Goal: Information Seeking & Learning: Learn about a topic

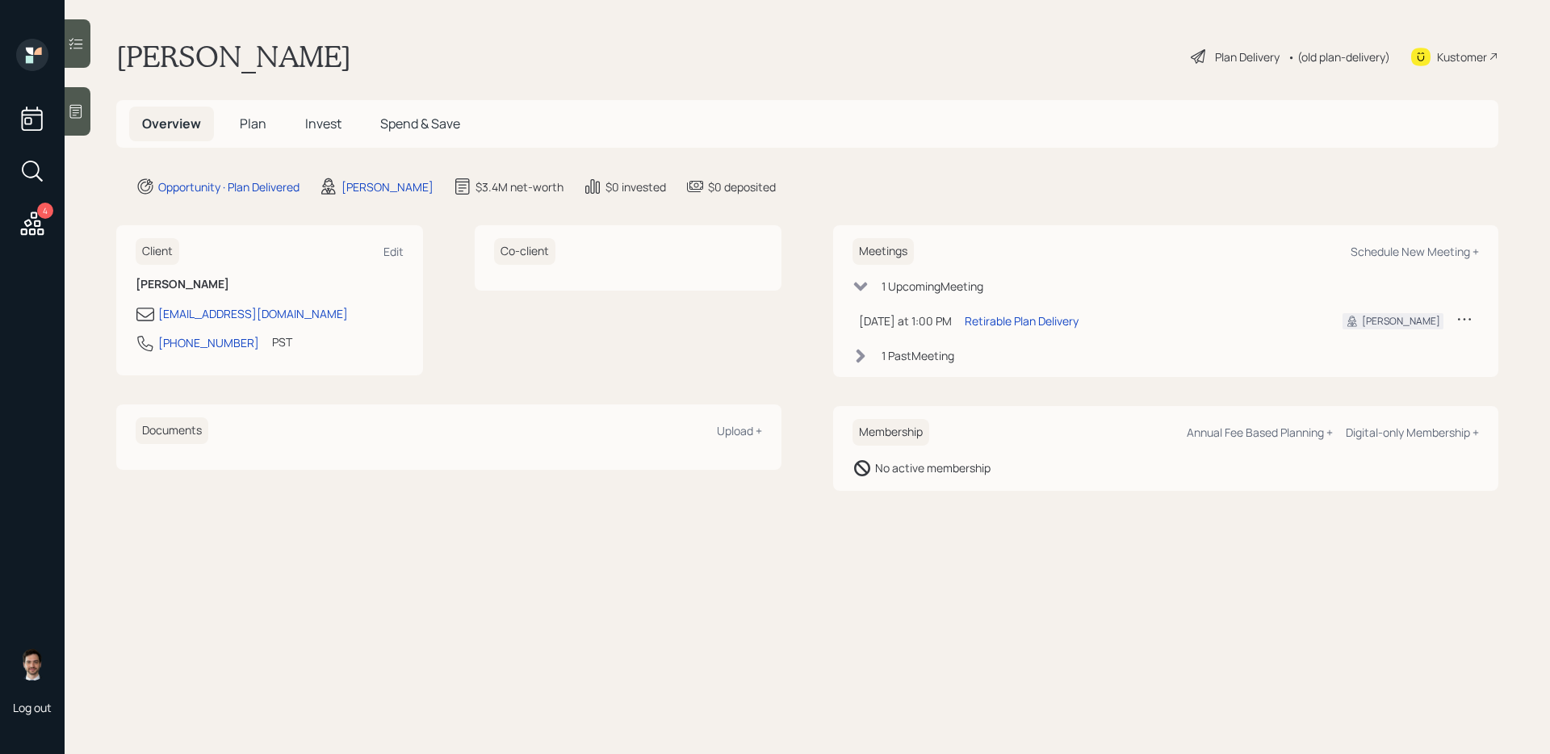
click at [247, 128] on span "Plan" at bounding box center [253, 124] width 27 height 18
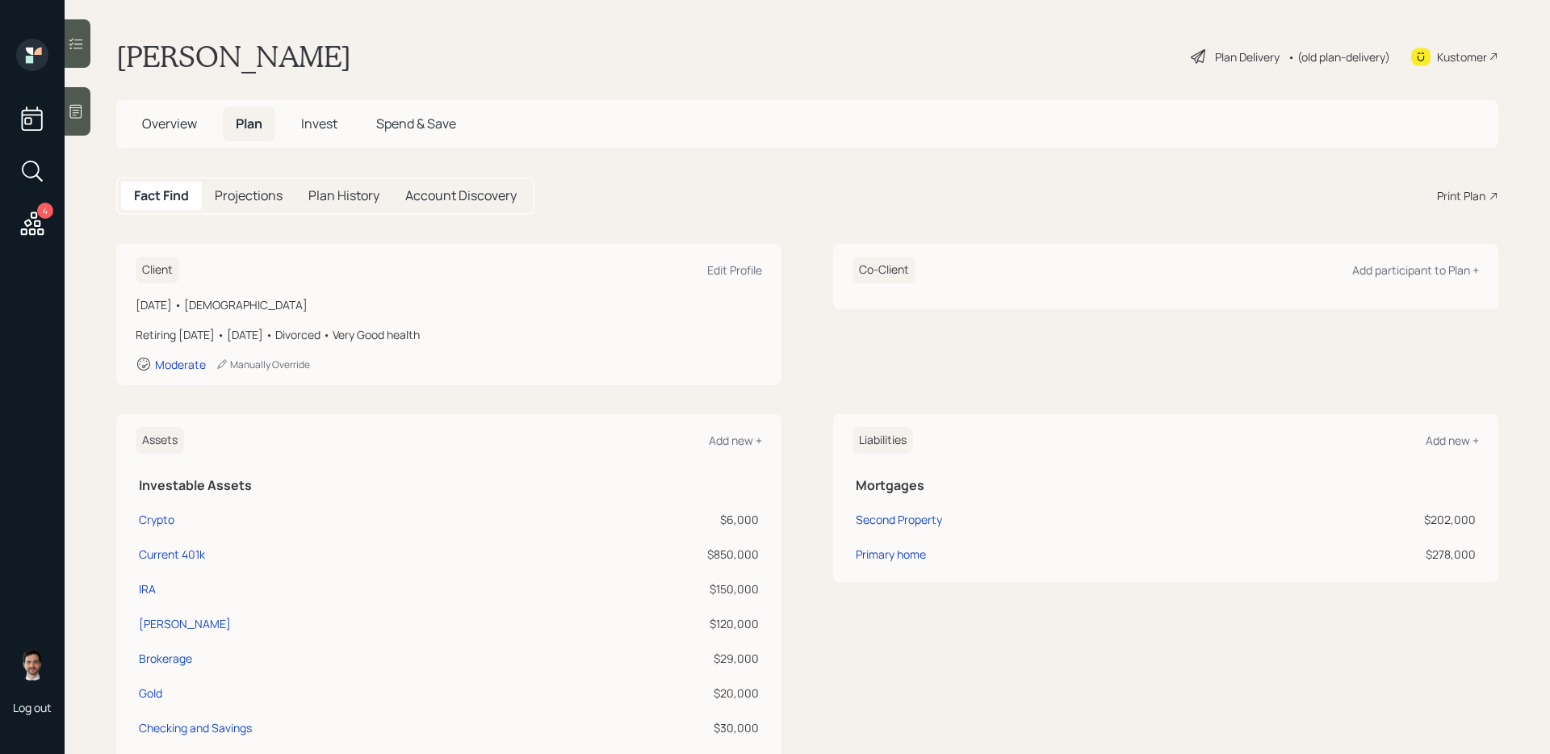
click at [1186, 50] on div "Plan Delivery" at bounding box center [1247, 56] width 65 height 17
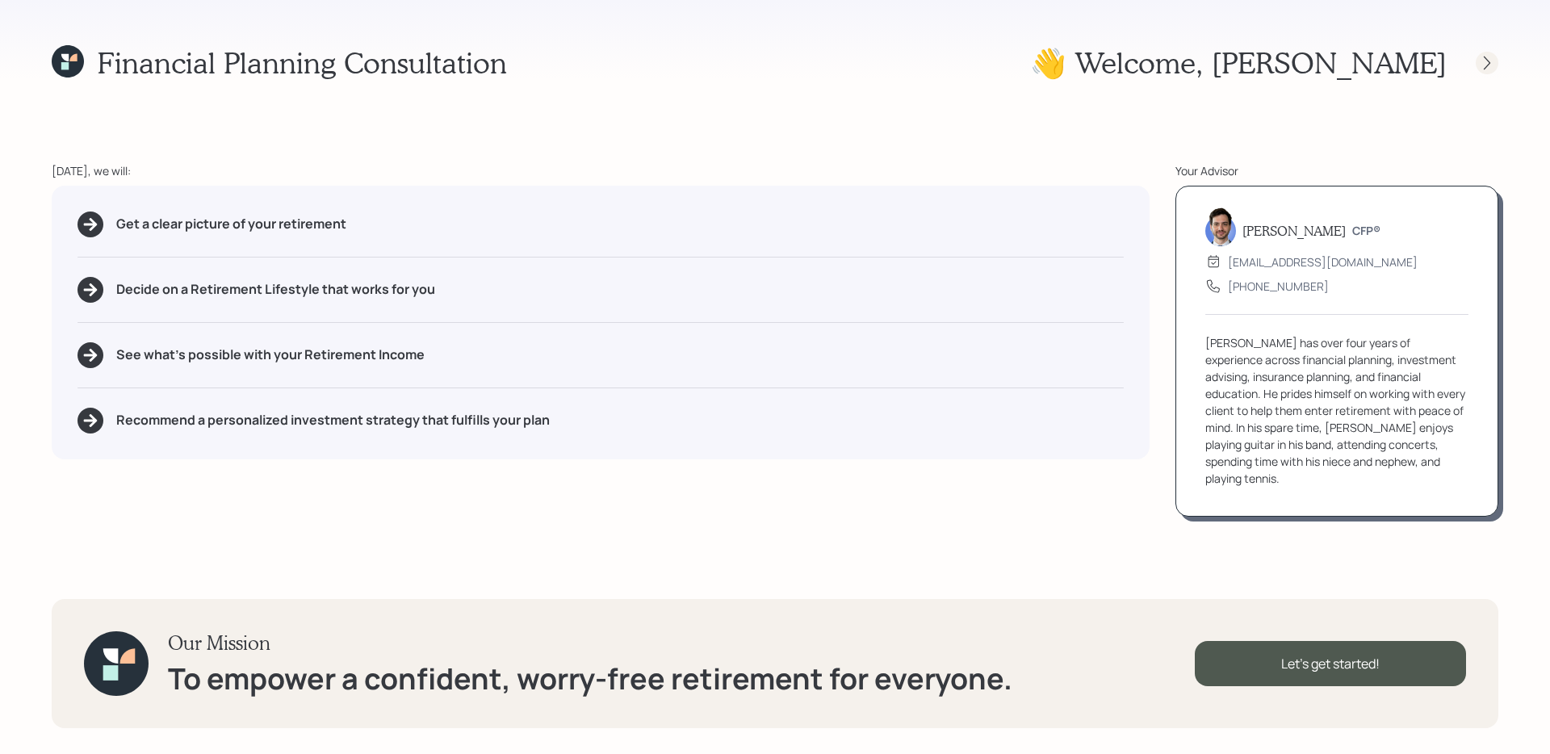
click at [1186, 65] on icon at bounding box center [1487, 63] width 16 height 16
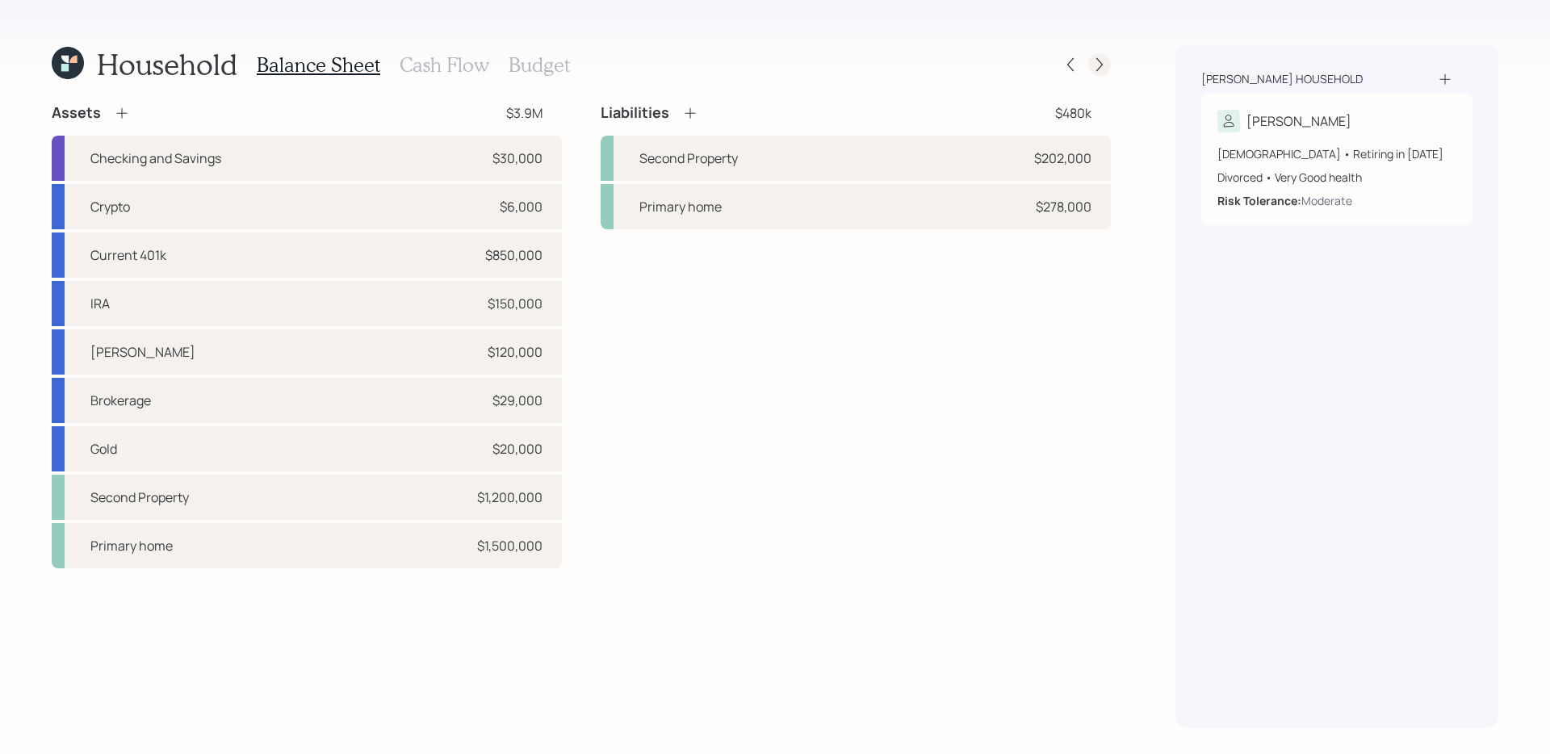
click at [1101, 63] on icon at bounding box center [1099, 65] width 6 height 14
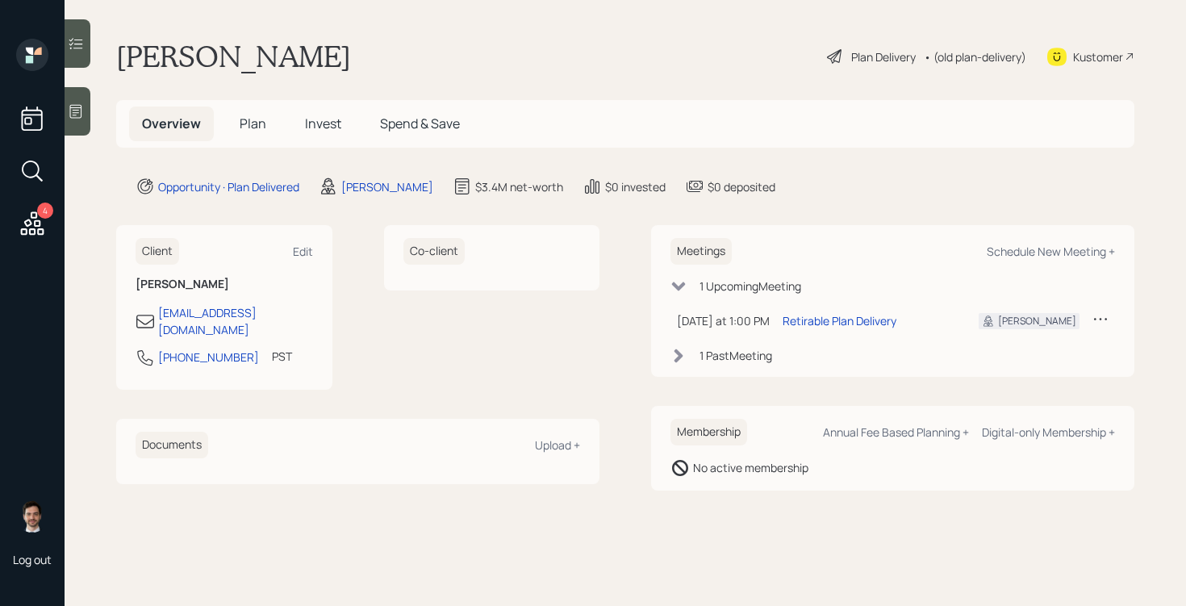
click at [885, 54] on div "Plan Delivery" at bounding box center [884, 56] width 65 height 17
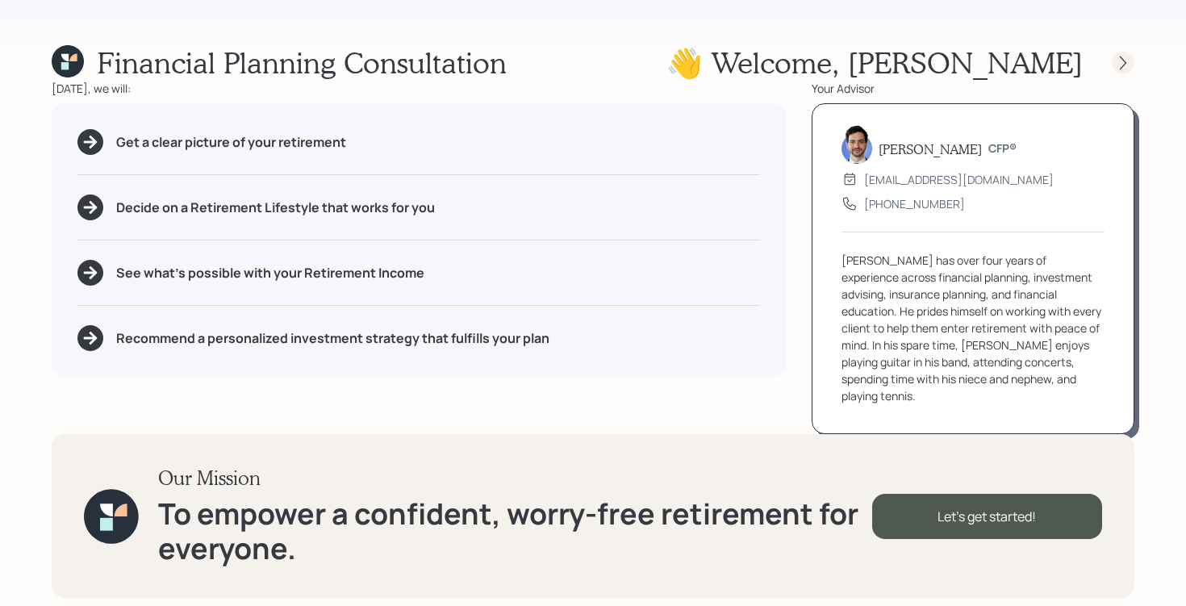
click at [1118, 67] on icon at bounding box center [1123, 63] width 16 height 16
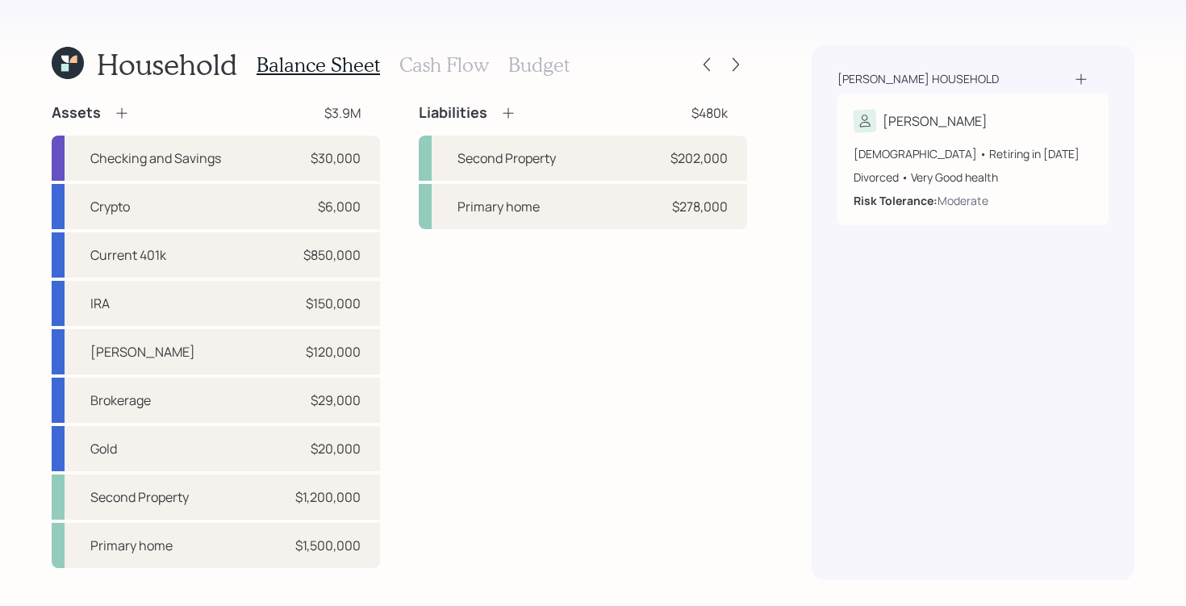
click at [748, 59] on div "Household Balance Sheet Cash Flow Budget Assets $3.9M Checking and Savings $30,…" at bounding box center [593, 303] width 1186 height 606
click at [739, 62] on icon at bounding box center [736, 64] width 16 height 16
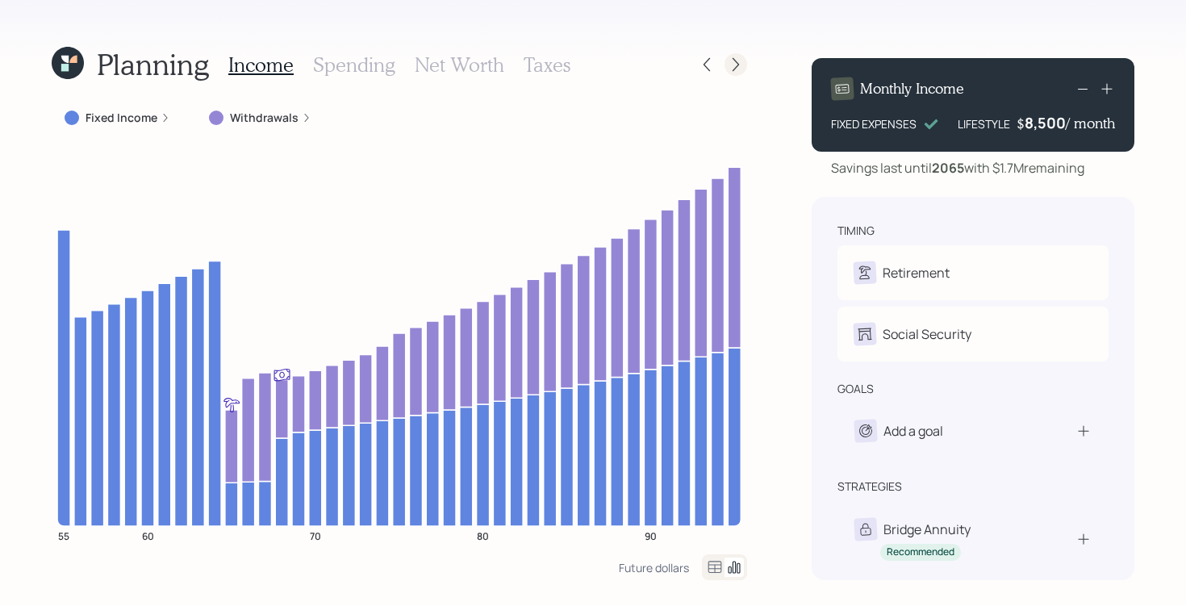
click at [730, 69] on icon at bounding box center [736, 64] width 16 height 16
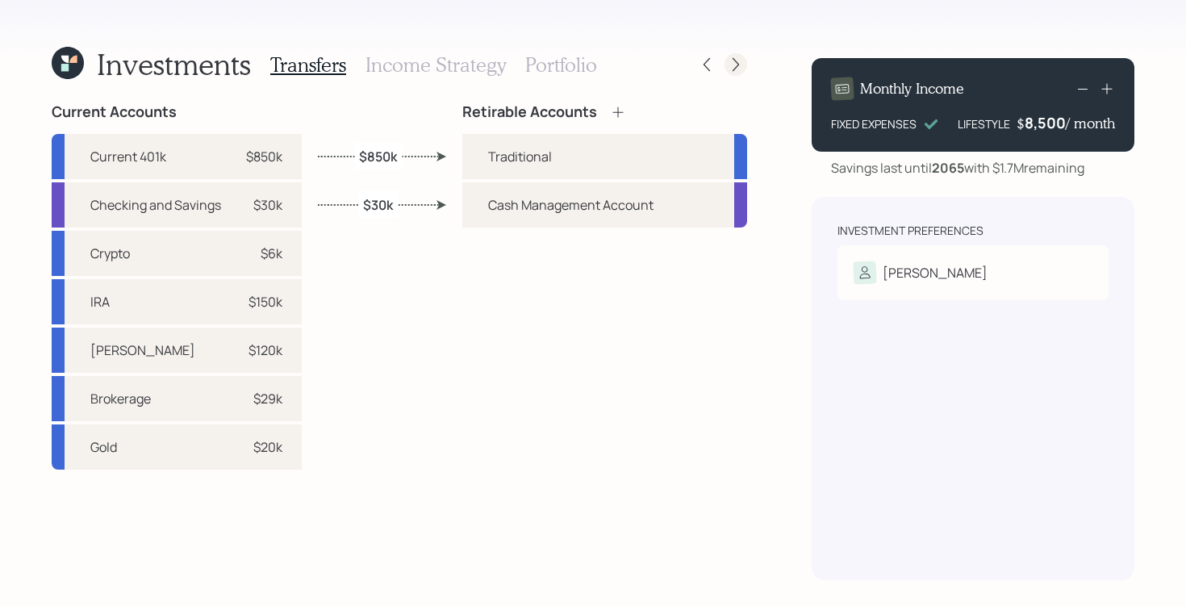
click at [735, 62] on icon at bounding box center [736, 64] width 16 height 16
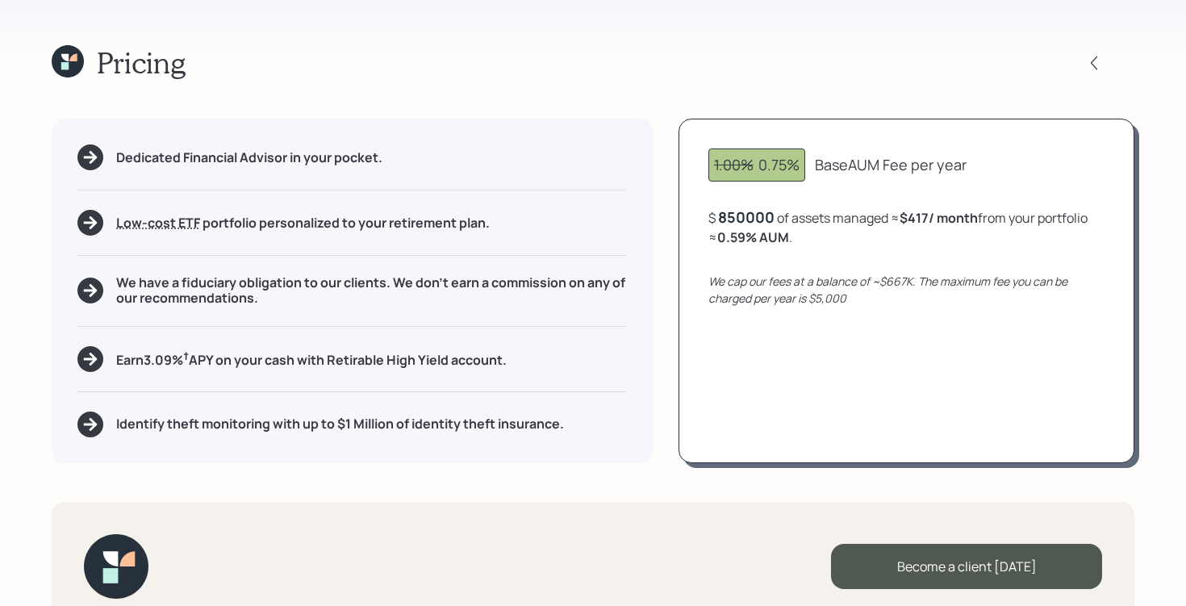
click at [752, 219] on div "850000" at bounding box center [746, 216] width 56 height 19
click at [751, 216] on div "850000" at bounding box center [746, 216] width 56 height 19
click at [802, 317] on div "1.00% 0.75% Base AUM Fee per year $ 1000000 of assets managed ≈ $417 / month fr…" at bounding box center [907, 291] width 456 height 344
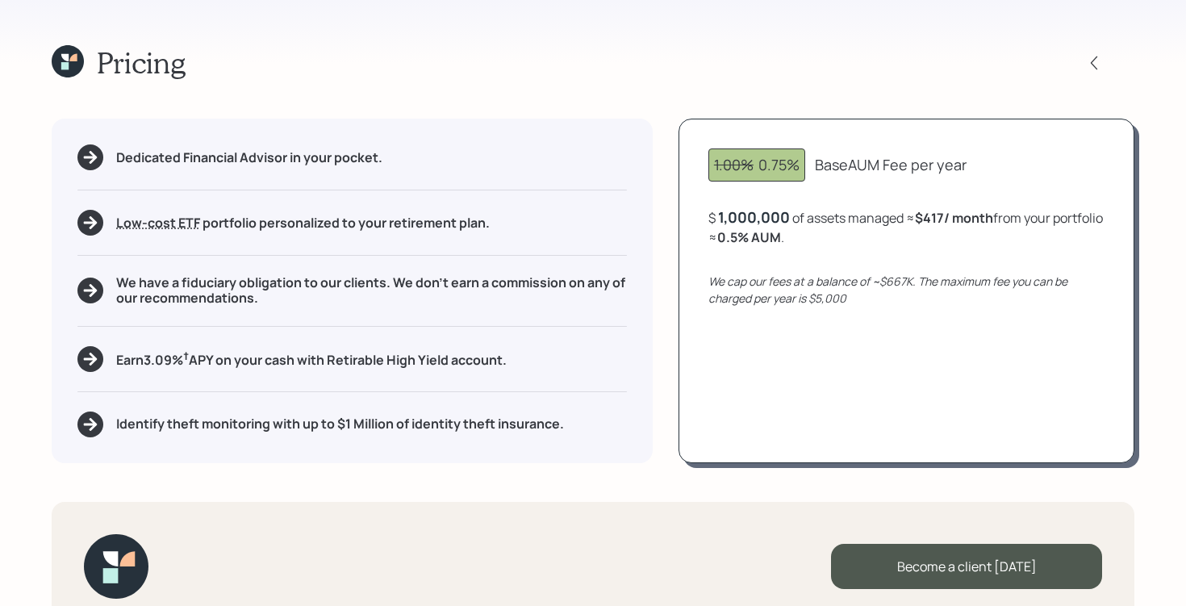
click at [766, 211] on div "1,000,000" at bounding box center [754, 216] width 72 height 19
click at [853, 341] on div "1.00% 0.75% Base AUM Fee per year $ 8000000 of assets managed ≈ $417 / month fr…" at bounding box center [907, 291] width 456 height 344
click at [1098, 66] on icon at bounding box center [1094, 63] width 16 height 16
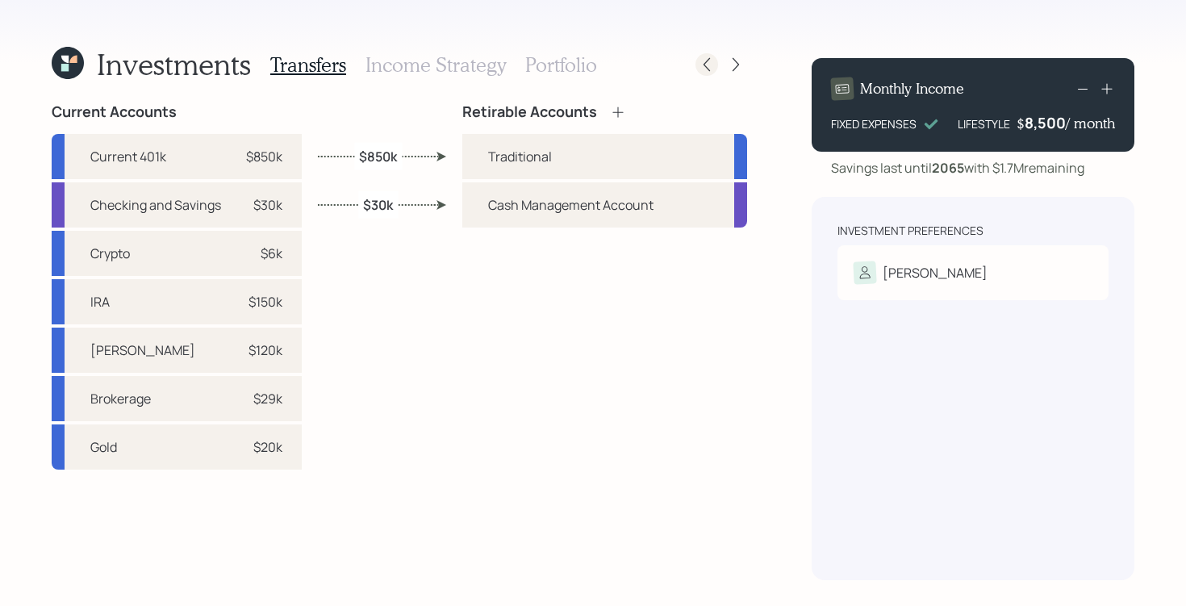
click at [707, 68] on icon at bounding box center [707, 65] width 6 height 14
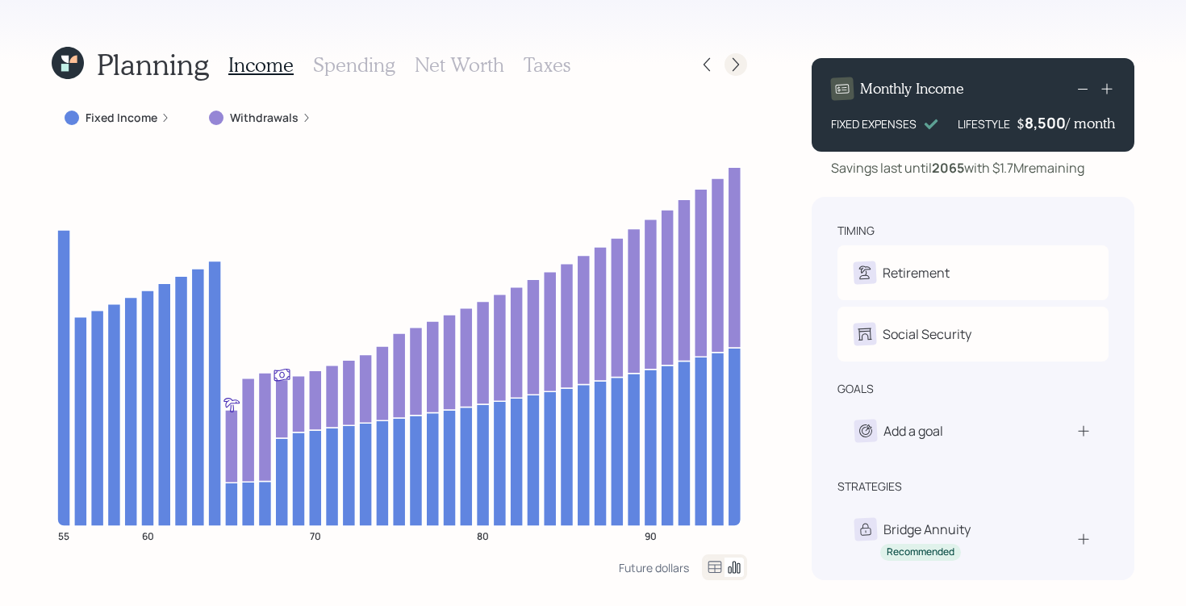
click at [735, 66] on icon at bounding box center [736, 64] width 16 height 16
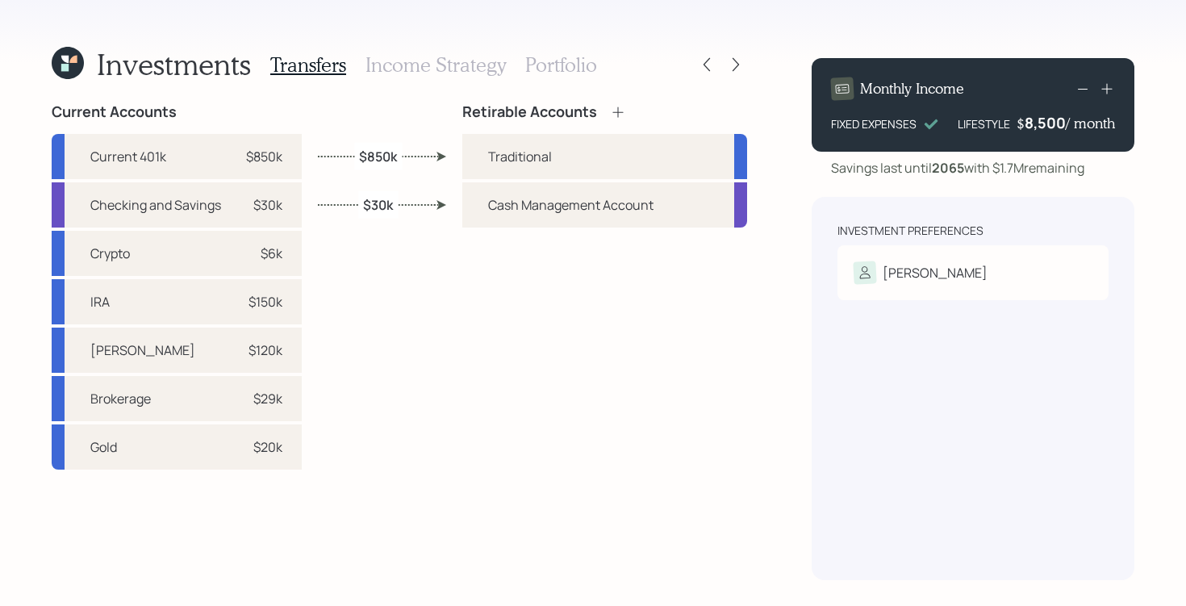
click at [562, 65] on h3 "Portfolio" at bounding box center [561, 64] width 72 height 23
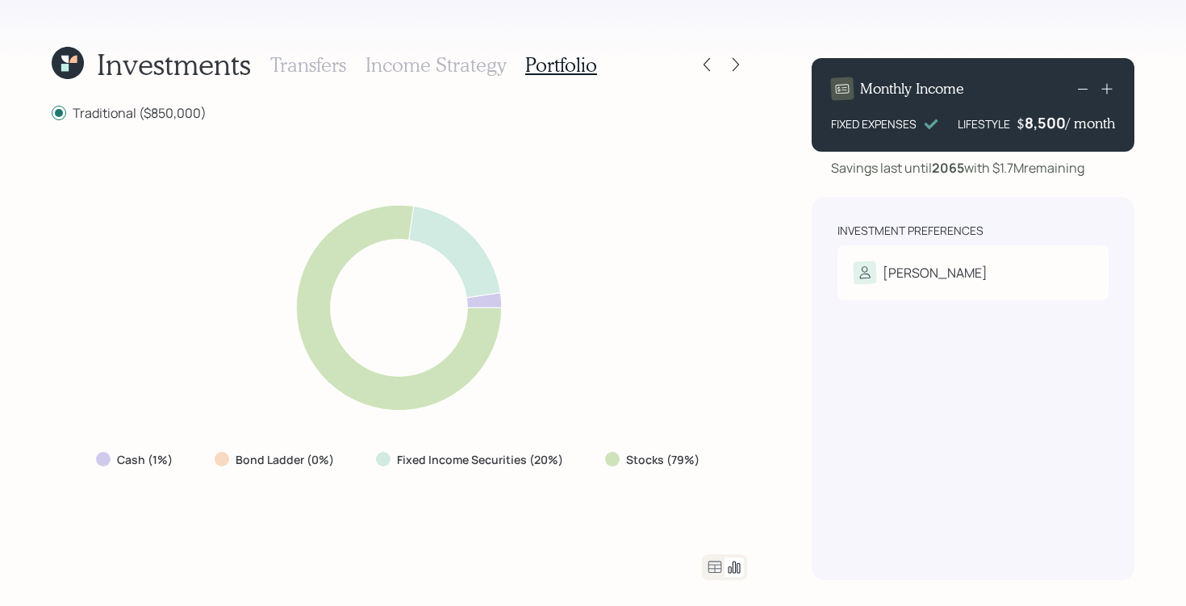
click at [721, 566] on icon at bounding box center [714, 567] width 19 height 19
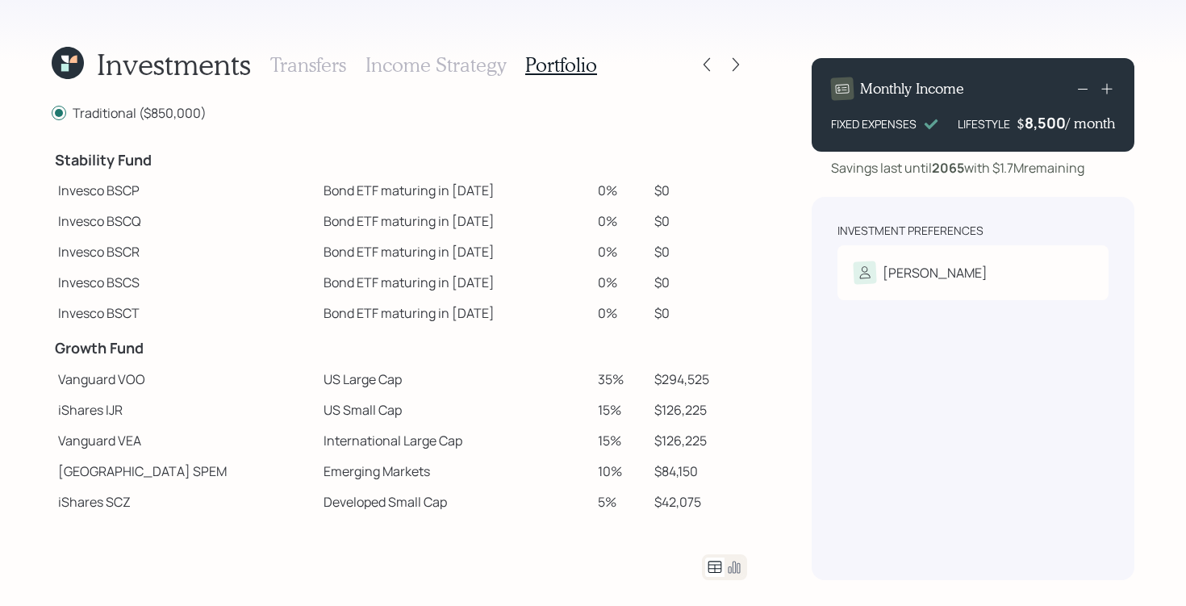
scroll to position [74, 0]
